Goal: Task Accomplishment & Management: Use online tool/utility

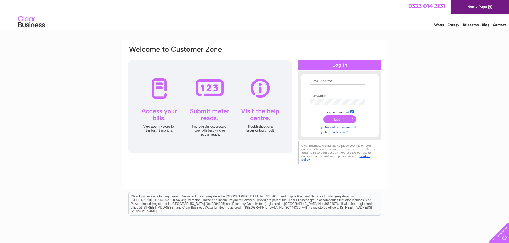
type input "[PERSON_NAME][EMAIL_ADDRESS][DOMAIN_NAME]"
click at [339, 120] on input "submit" at bounding box center [339, 119] width 33 height 7
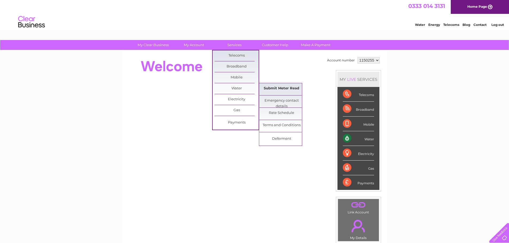
click at [275, 89] on link "Submit Meter Read" at bounding box center [281, 88] width 44 height 11
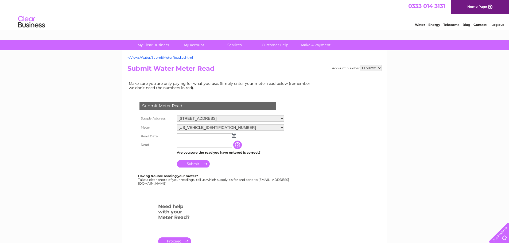
click at [233, 136] on img at bounding box center [234, 136] width 4 height 4
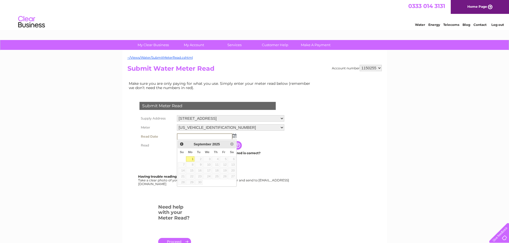
click at [193, 159] on link "1" at bounding box center [190, 158] width 8 height 5
type input "2025/09/01"
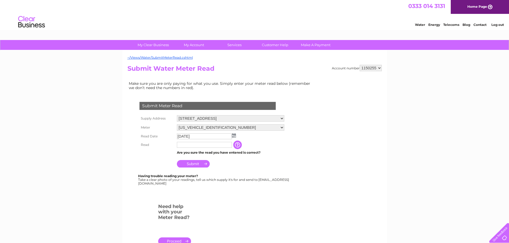
click at [190, 146] on input "text" at bounding box center [204, 145] width 55 height 6
type input "10907"
click at [193, 164] on input "Submit" at bounding box center [193, 163] width 33 height 7
